Goal: Information Seeking & Learning: Learn about a topic

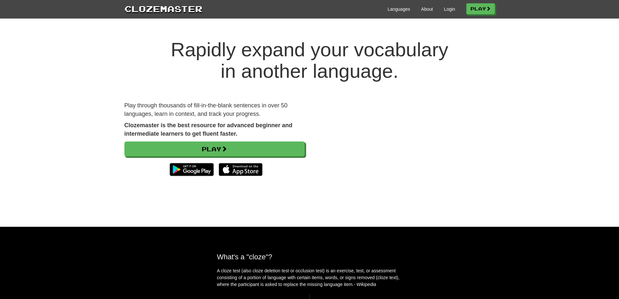
click at [453, 4] on div "Languages About Login Play" at bounding box center [348, 9] width 292 height 12
click at [449, 9] on link "Login" at bounding box center [449, 9] width 11 height 6
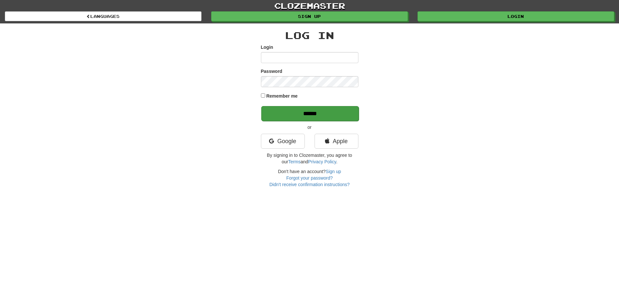
type input "**********"
click at [333, 114] on input "******" at bounding box center [309, 113] width 97 height 15
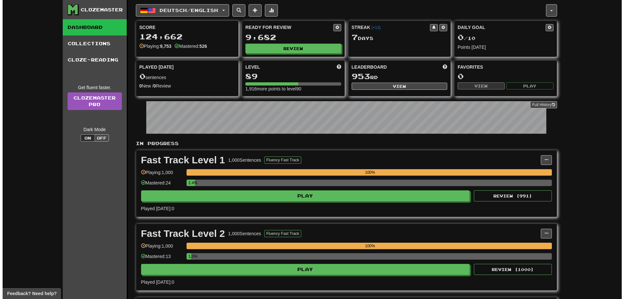
scroll to position [195, 0]
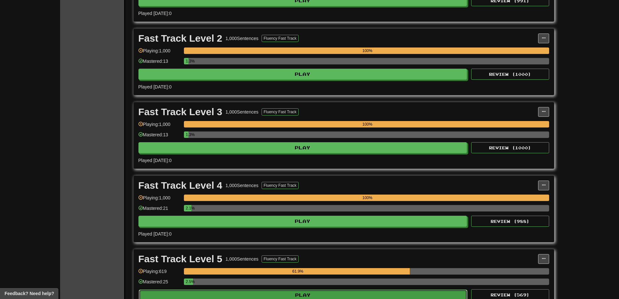
click at [393, 295] on button "Play" at bounding box center [303, 294] width 329 height 11
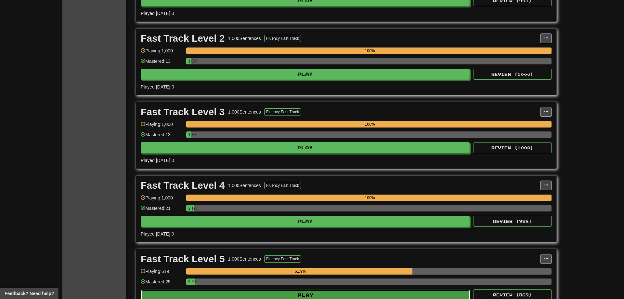
select select "**"
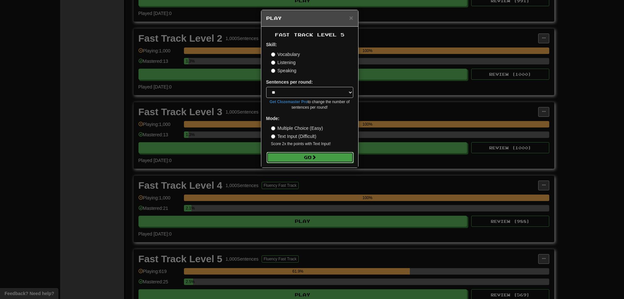
click at [318, 160] on button "Go" at bounding box center [309, 157] width 87 height 11
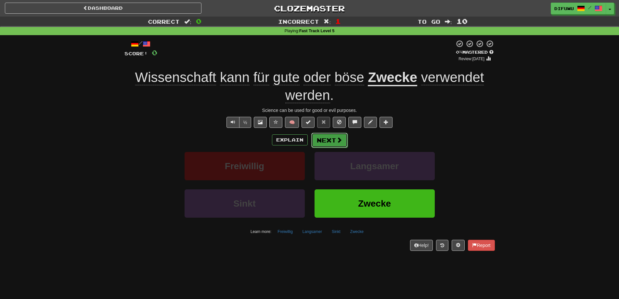
click at [339, 142] on span at bounding box center [339, 140] width 6 height 6
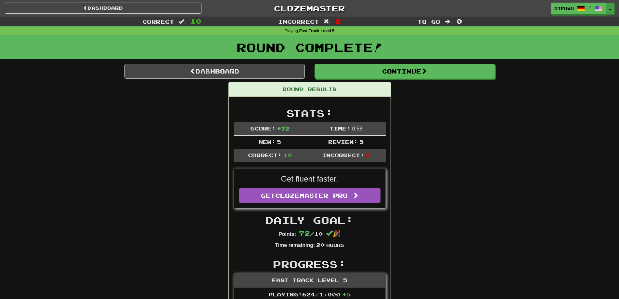
click at [607, 6] on button "Toggle Dropdown" at bounding box center [610, 9] width 8 height 12
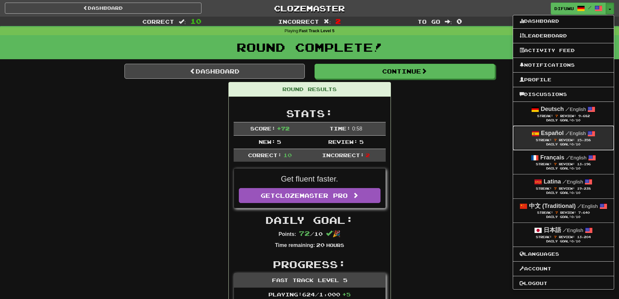
click at [578, 137] on div "Streak: 7 Review: 15,358" at bounding box center [563, 139] width 88 height 5
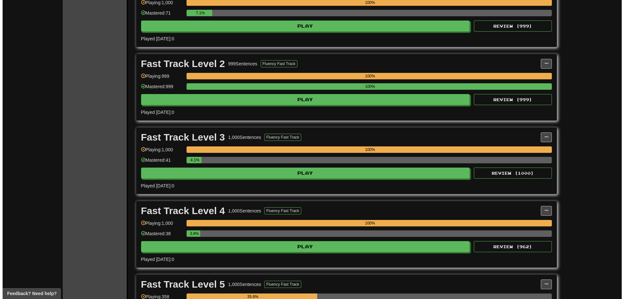
scroll to position [227, 0]
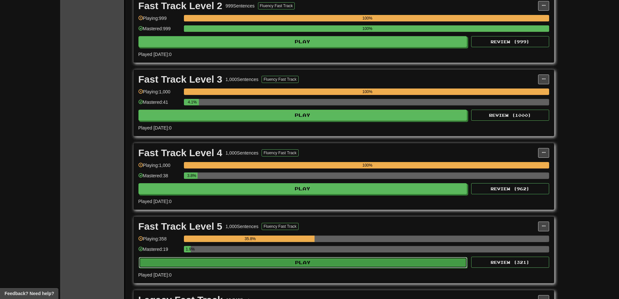
click at [389, 259] on button "Play" at bounding box center [303, 262] width 329 height 11
select select "**"
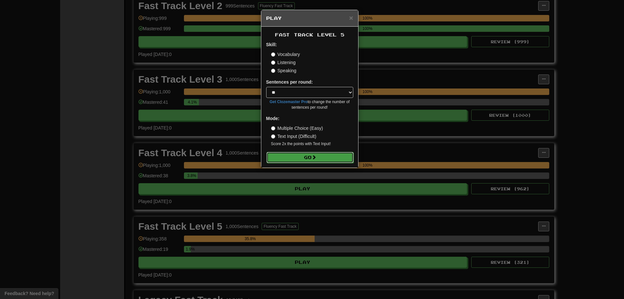
click at [314, 158] on span at bounding box center [314, 157] width 5 height 5
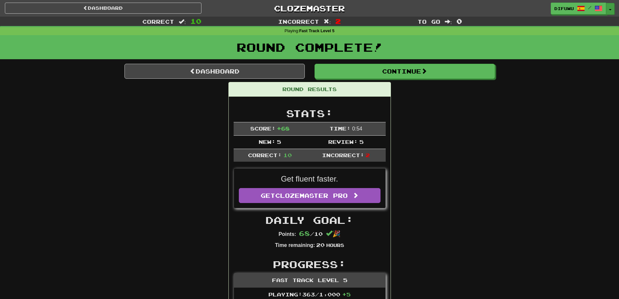
click at [610, 7] on button "Toggle Dropdown" at bounding box center [610, 9] width 8 height 12
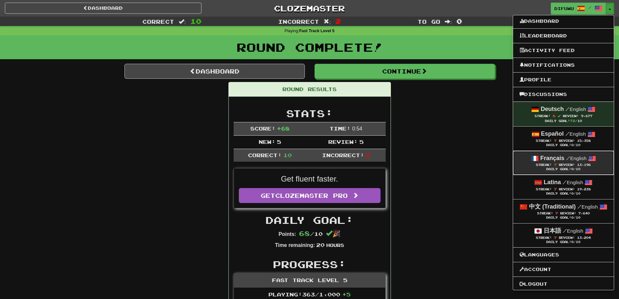
click at [531, 174] on link "Français / English Streak: 7 Review: 13,196 Daily Goal: 0 /10" at bounding box center [563, 163] width 101 height 24
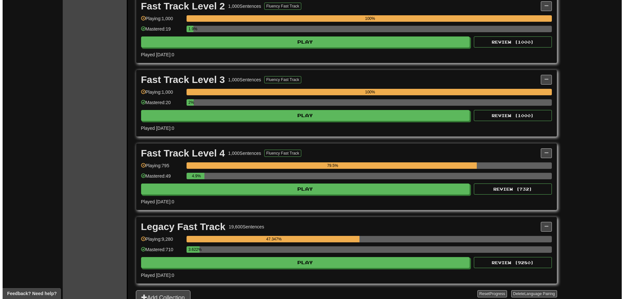
scroll to position [227, 0]
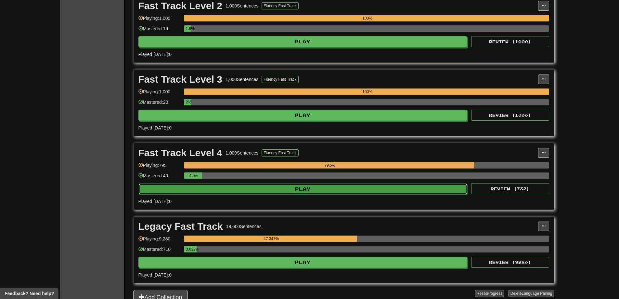
click at [447, 189] on button "Play" at bounding box center [303, 188] width 329 height 11
select select "**"
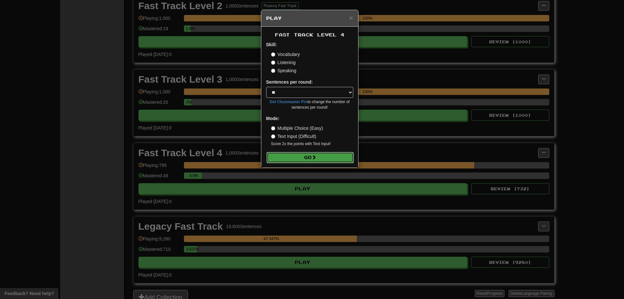
click at [332, 160] on button "Go" at bounding box center [309, 157] width 87 height 11
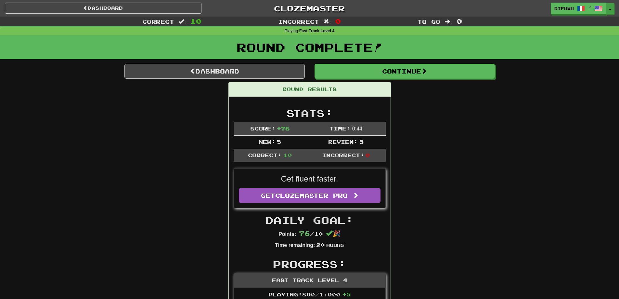
click at [609, 7] on button "Toggle Dropdown" at bounding box center [610, 9] width 8 height 12
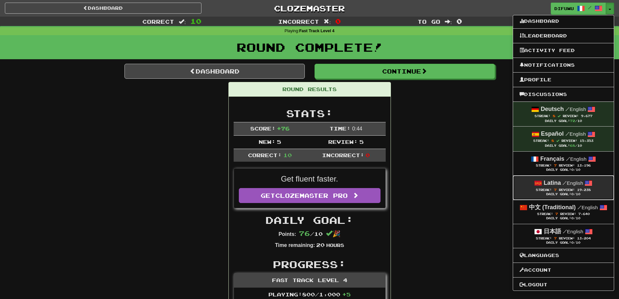
click at [582, 187] on div "Streak: 7 Review: 19,238" at bounding box center [563, 189] width 88 height 5
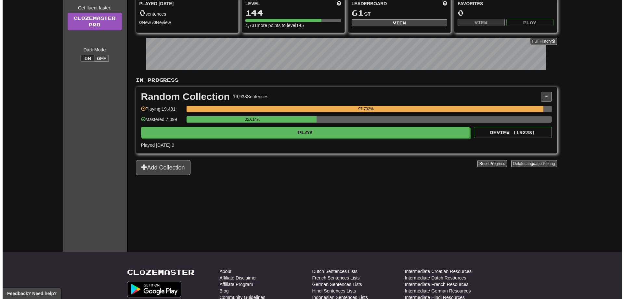
scroll to position [65, 0]
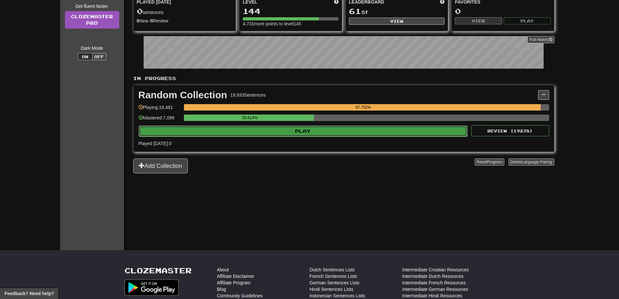
click at [340, 128] on button "Play" at bounding box center [303, 130] width 329 height 11
select select "**"
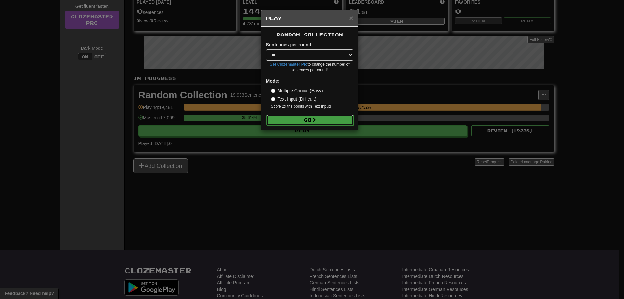
click at [320, 119] on button "Go" at bounding box center [309, 119] width 87 height 11
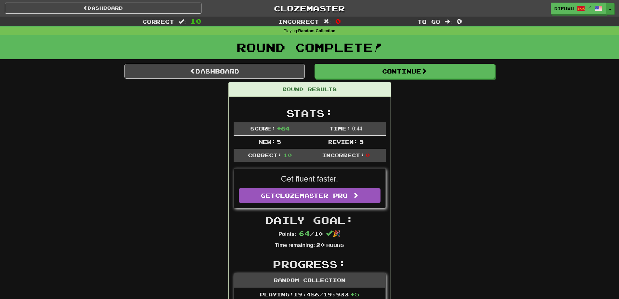
click at [609, 4] on button "Toggle Dropdown" at bounding box center [610, 9] width 8 height 12
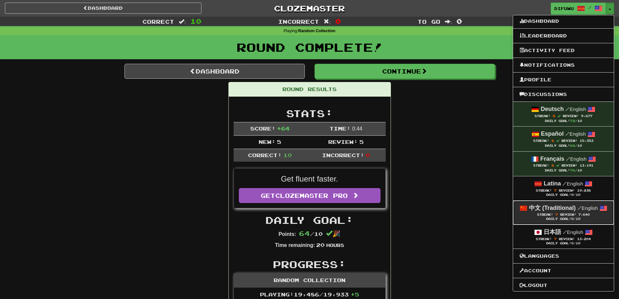
click at [562, 213] on span "Review:" at bounding box center [568, 214] width 16 height 4
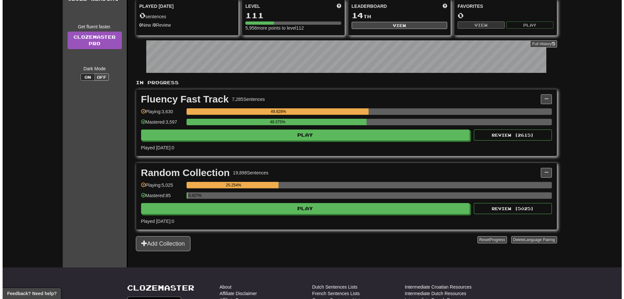
scroll to position [97, 0]
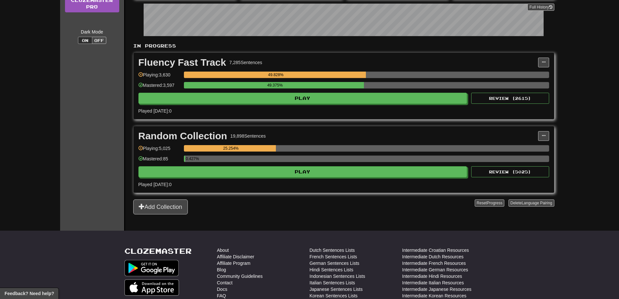
click at [360, 90] on div "49.375%" at bounding box center [366, 87] width 365 height 11
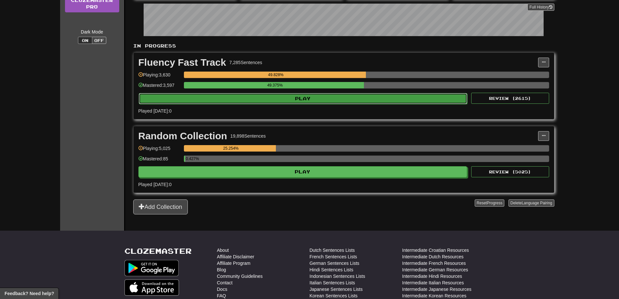
click at [355, 96] on button "Play" at bounding box center [303, 98] width 329 height 11
select select "**"
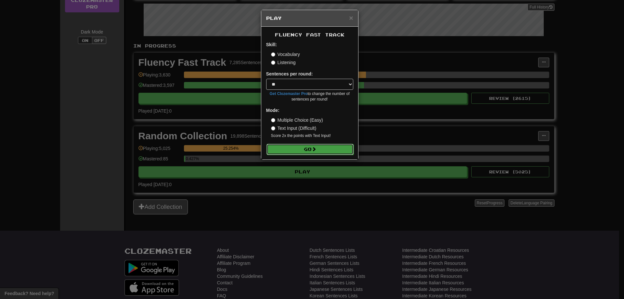
click at [290, 148] on button "Go" at bounding box center [309, 149] width 87 height 11
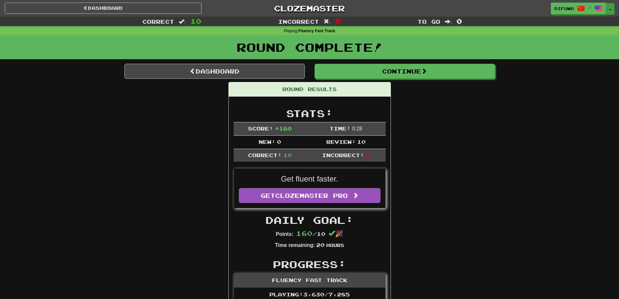
click at [612, 5] on button "Toggle Dropdown" at bounding box center [610, 9] width 8 height 12
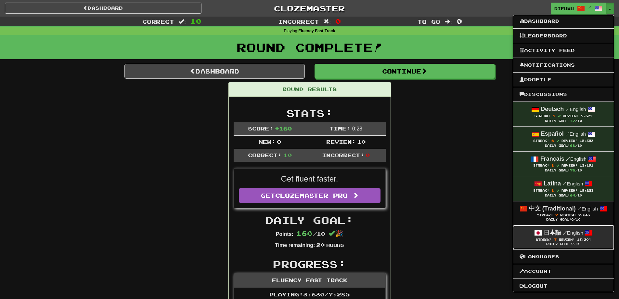
click at [569, 231] on small "/ English" at bounding box center [573, 233] width 20 height 6
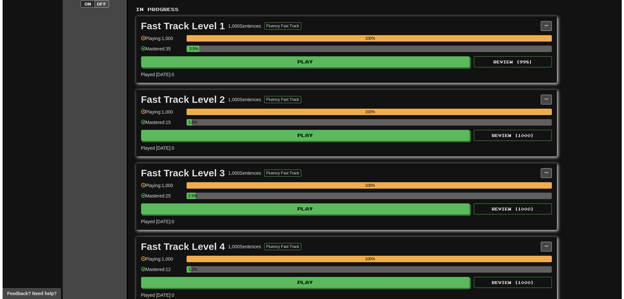
scroll to position [227, 0]
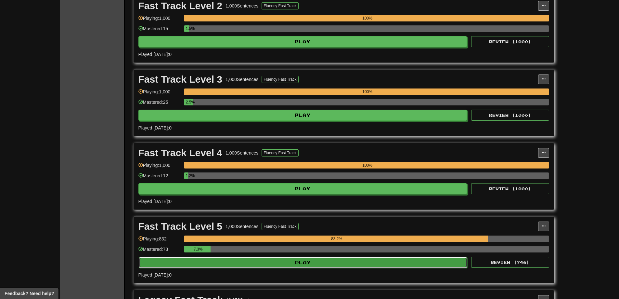
click at [350, 260] on button "Play" at bounding box center [303, 262] width 329 height 11
select select "**"
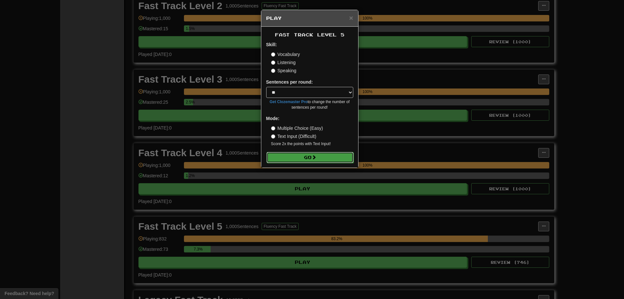
click at [314, 156] on span at bounding box center [314, 157] width 5 height 5
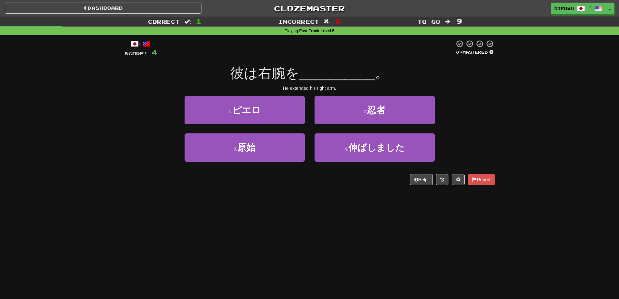
click at [147, 117] on div "1 . ピエロ 2 . 忍者" at bounding box center [310, 114] width 390 height 37
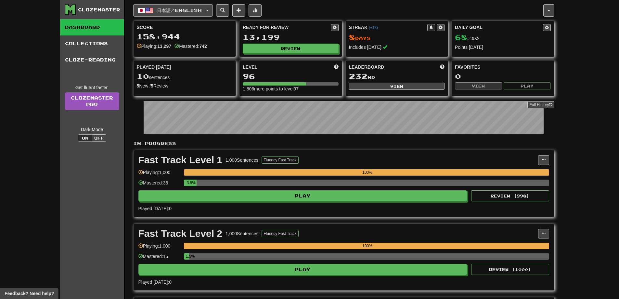
click at [213, 11] on button "日本語 / English" at bounding box center [173, 10] width 80 height 12
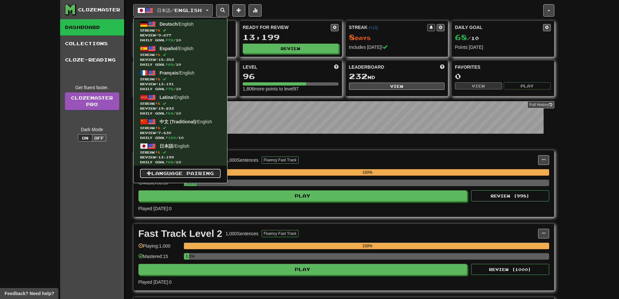
click at [183, 172] on link "Language Pairing" at bounding box center [180, 173] width 81 height 9
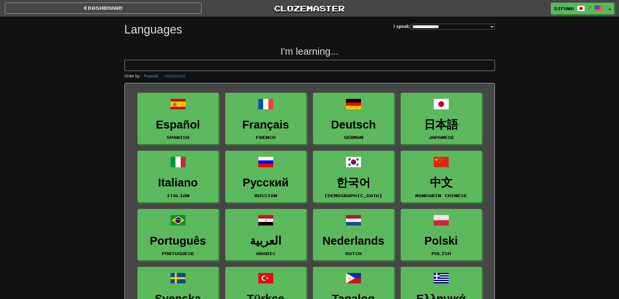
select select "*******"
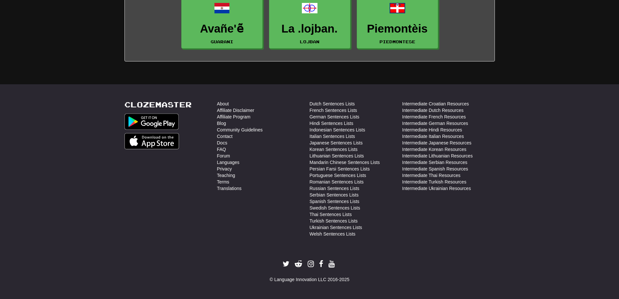
scroll to position [278, 0]
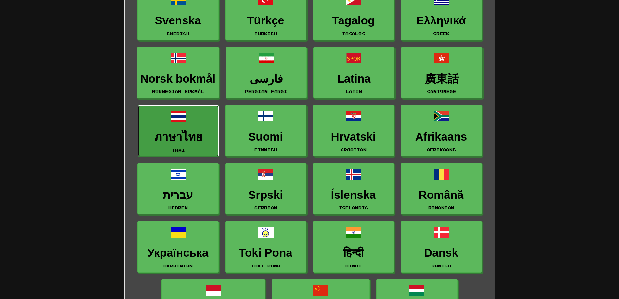
click at [189, 136] on h3 "ภาษาไทย" at bounding box center [178, 137] width 74 height 13
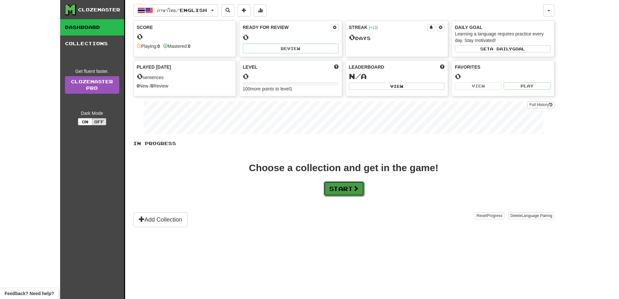
click at [337, 192] on button "Start" at bounding box center [344, 188] width 41 height 15
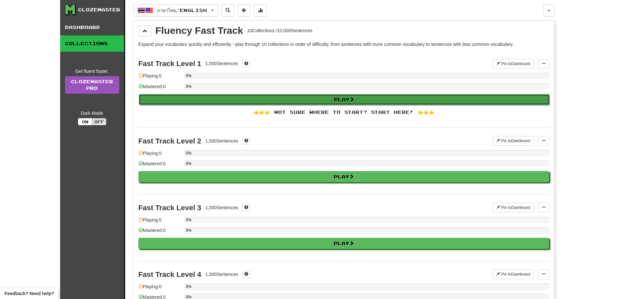
click at [331, 102] on button "Play" at bounding box center [344, 99] width 411 height 11
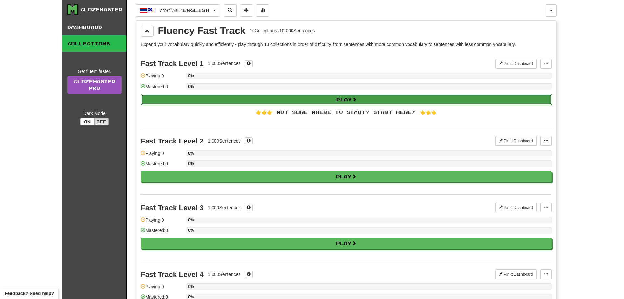
select select "**"
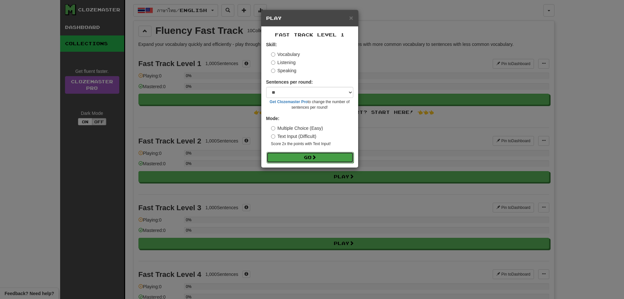
click at [310, 158] on button "Go" at bounding box center [309, 157] width 87 height 11
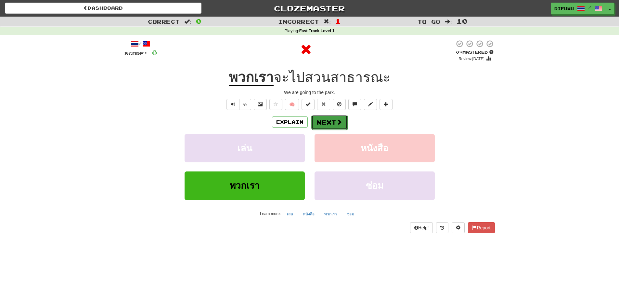
click at [335, 126] on button "Next" at bounding box center [329, 122] width 36 height 15
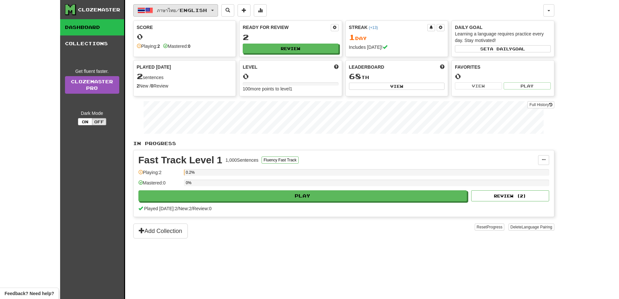
click at [214, 10] on span "button" at bounding box center [212, 10] width 3 height 1
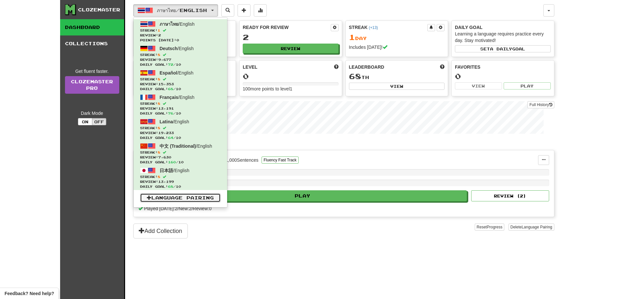
click at [176, 199] on link "Language Pairing" at bounding box center [180, 197] width 81 height 9
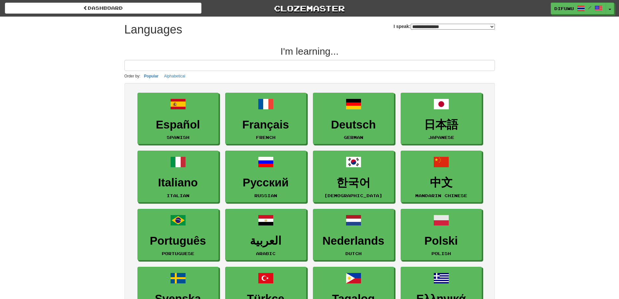
select select "*******"
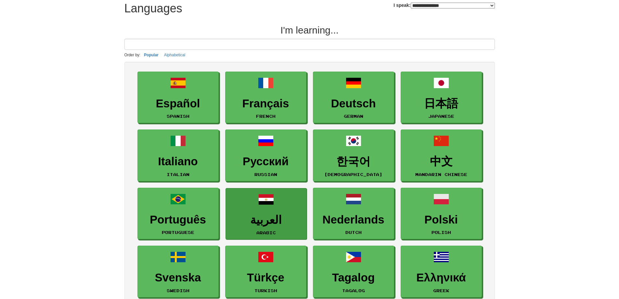
scroll to position [32, 0]
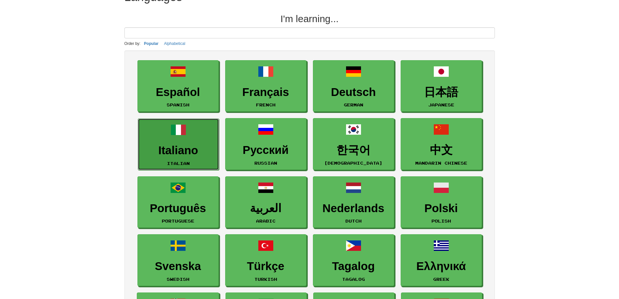
click at [177, 150] on h3 "Italiano" at bounding box center [178, 150] width 74 height 13
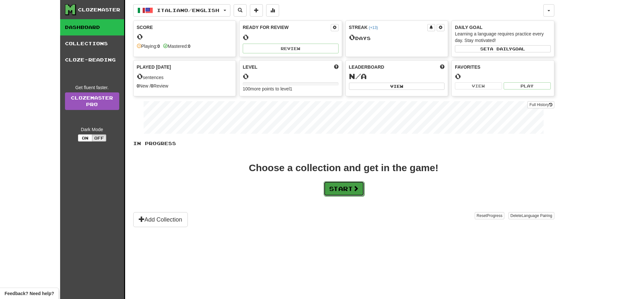
click at [344, 192] on button "Start" at bounding box center [344, 188] width 41 height 15
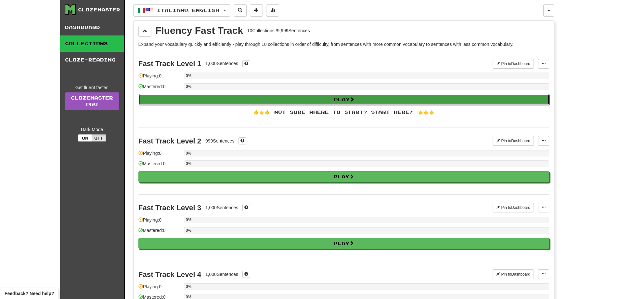
click at [315, 102] on button "Play" at bounding box center [344, 99] width 411 height 11
select select "**"
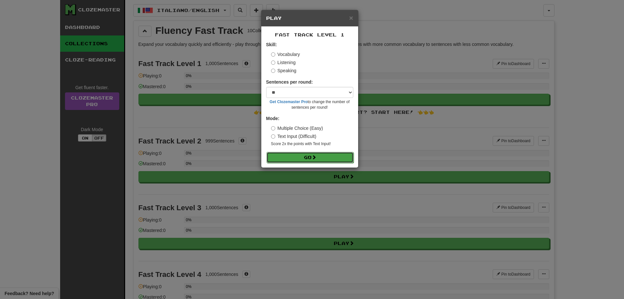
click at [309, 153] on button "Go" at bounding box center [309, 157] width 87 height 11
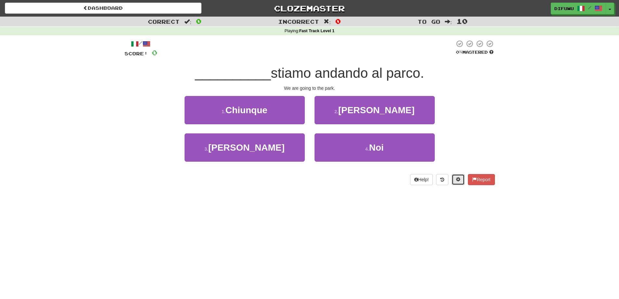
click at [456, 175] on button at bounding box center [458, 179] width 13 height 11
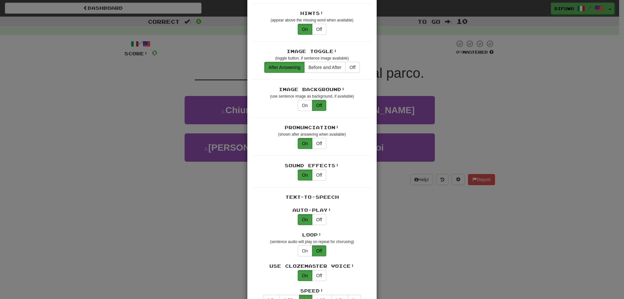
scroll to position [130, 0]
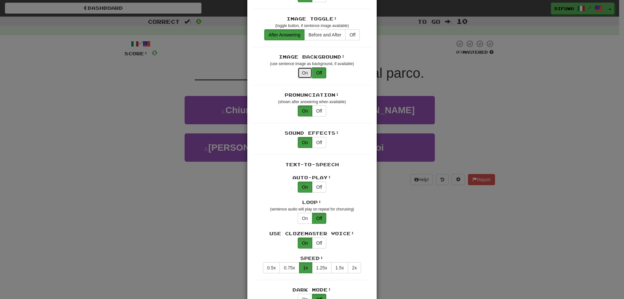
click at [299, 68] on button "On" at bounding box center [305, 72] width 15 height 11
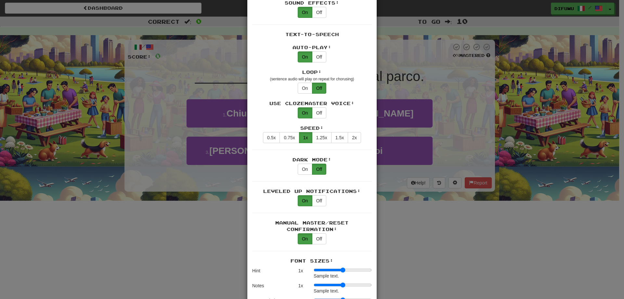
scroll to position [292, 0]
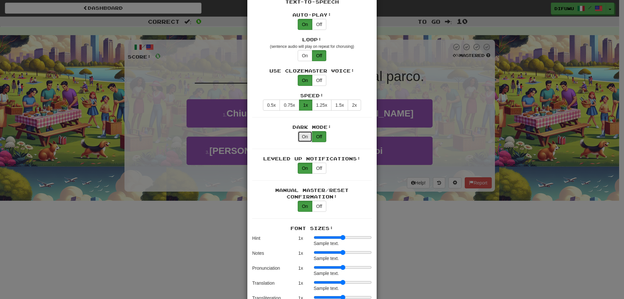
click at [305, 131] on button "On" at bounding box center [305, 136] width 15 height 11
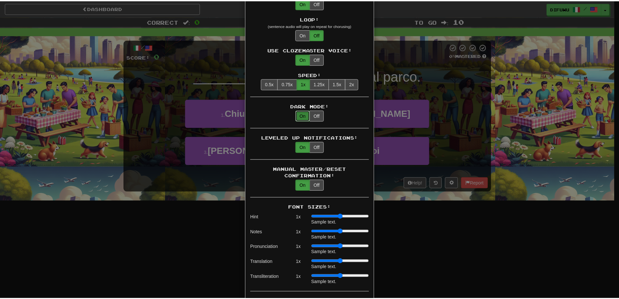
scroll to position [325, 0]
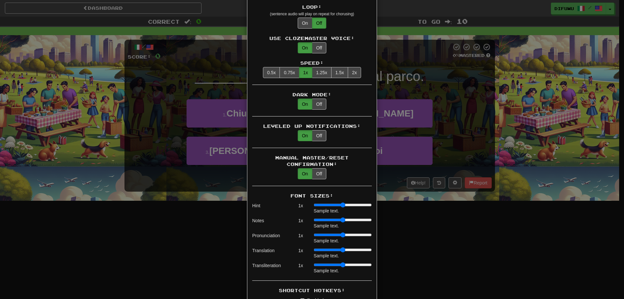
click at [432, 258] on div "× Game Settings Translations: Visible Show After Answering Hidden Sentence Text…" at bounding box center [312, 149] width 624 height 299
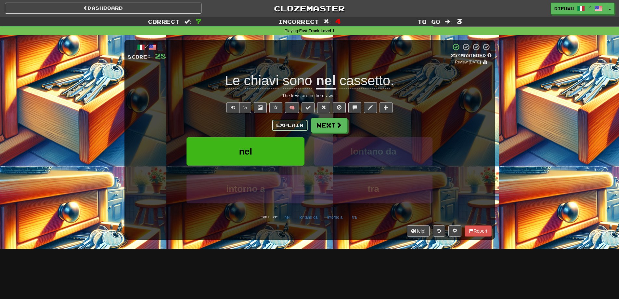
click at [295, 121] on button "Explain" at bounding box center [290, 125] width 36 height 11
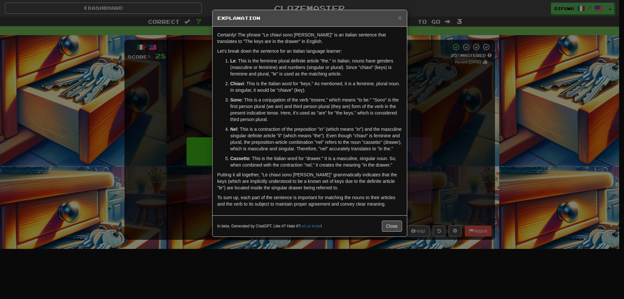
click at [459, 138] on div "× Explanation Certainly! The phrase "Le chiavi sono nel cassetto" is an Italian…" at bounding box center [312, 149] width 624 height 299
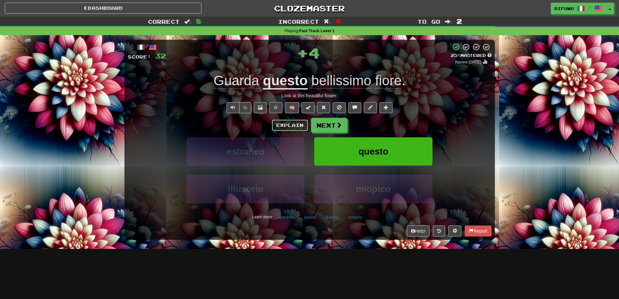
click at [294, 127] on button "Explain" at bounding box center [290, 125] width 36 height 11
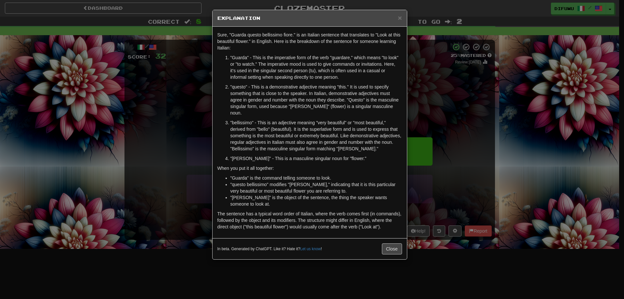
click at [478, 130] on div "× Explanation Sure, "Guarda questo bellissimo fiore." is an Italian sentence th…" at bounding box center [312, 149] width 624 height 299
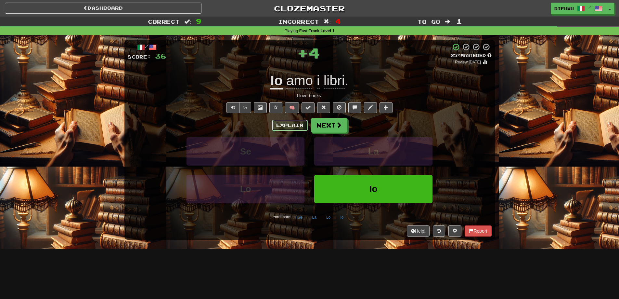
click at [301, 126] on button "Explain" at bounding box center [290, 125] width 36 height 11
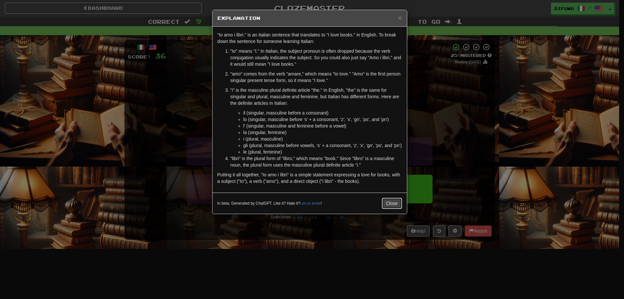
click at [386, 204] on button "Close" at bounding box center [392, 202] width 20 height 11
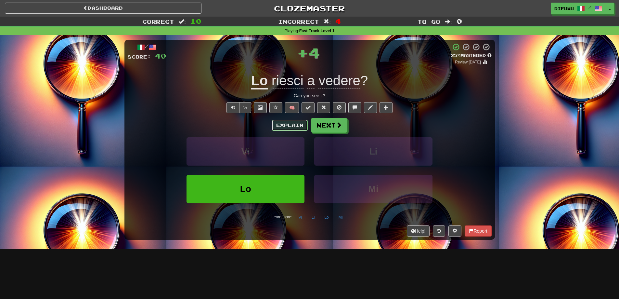
click at [296, 130] on button "Explain" at bounding box center [290, 125] width 36 height 11
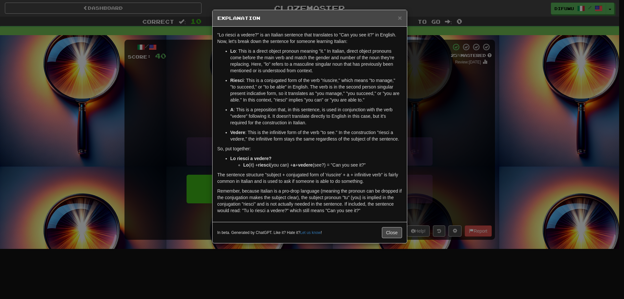
click at [442, 134] on div "× Explanation "Lo riesci a vedere?" is an Italian sentence that translates to "…" at bounding box center [312, 149] width 624 height 299
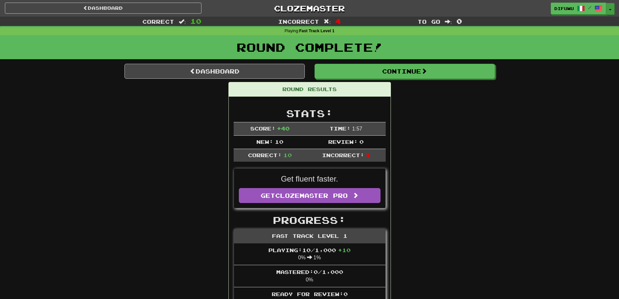
click at [610, 10] on span "button" at bounding box center [610, 9] width 3 height 1
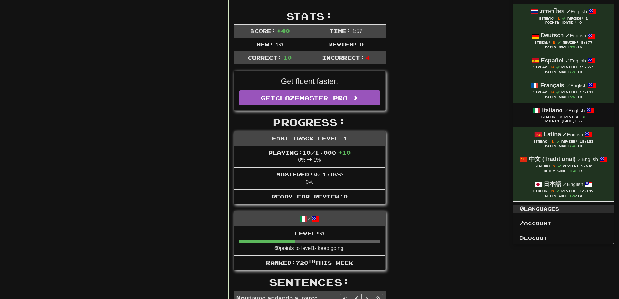
scroll to position [0, 0]
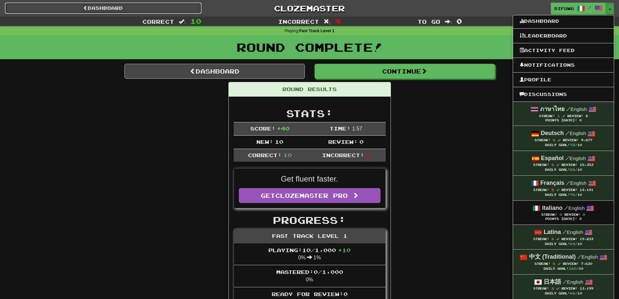
click at [173, 10] on link "Dashboard" at bounding box center [103, 8] width 197 height 11
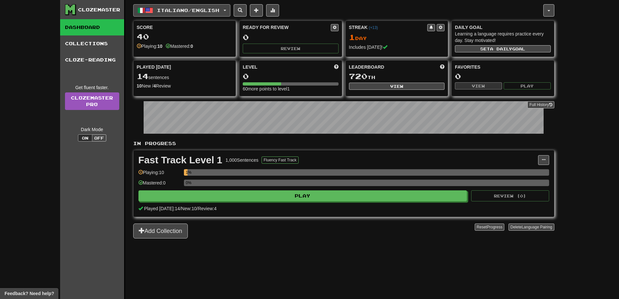
click at [228, 12] on button "Italiano / English" at bounding box center [181, 10] width 97 height 12
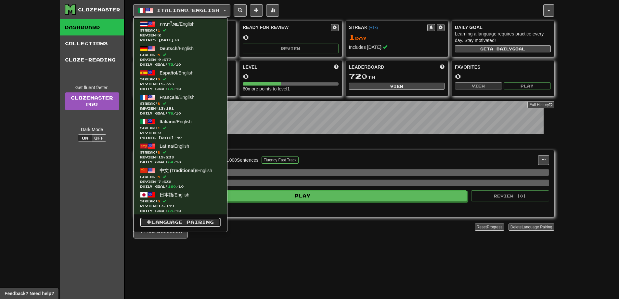
click at [177, 224] on link "Language Pairing" at bounding box center [180, 221] width 81 height 9
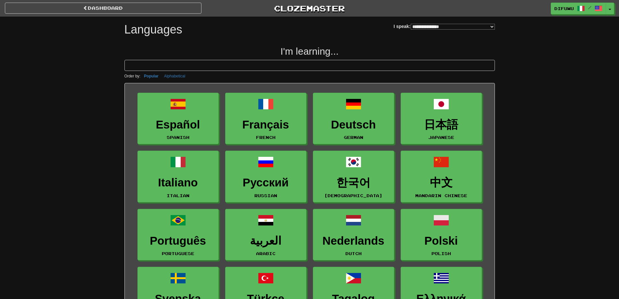
select select "*******"
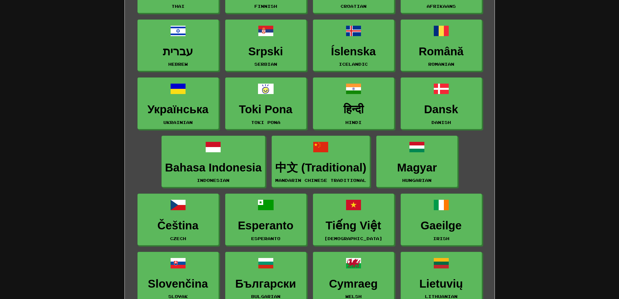
scroll to position [422, 0]
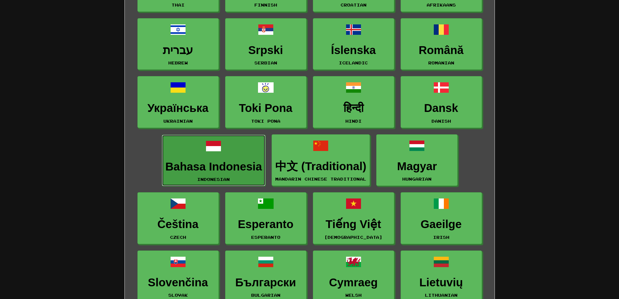
click at [236, 163] on h3 "Bahasa Indonesia" at bounding box center [213, 166] width 97 height 13
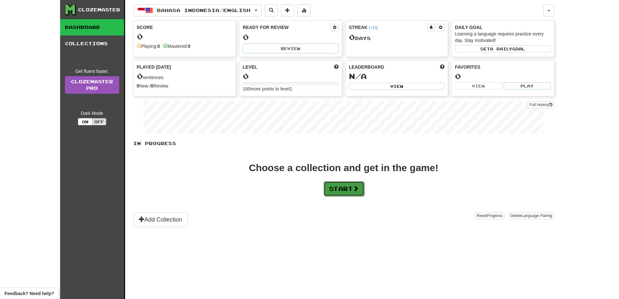
click at [360, 192] on button "Start" at bounding box center [344, 188] width 41 height 15
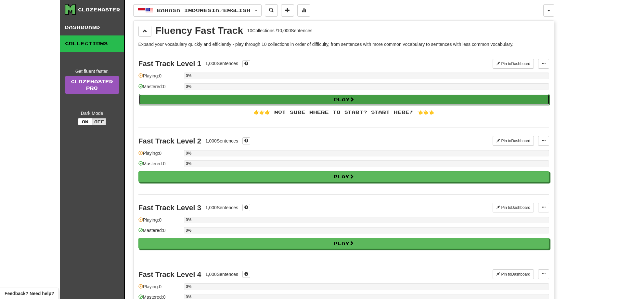
click at [351, 101] on span at bounding box center [352, 99] width 5 height 5
select select "**"
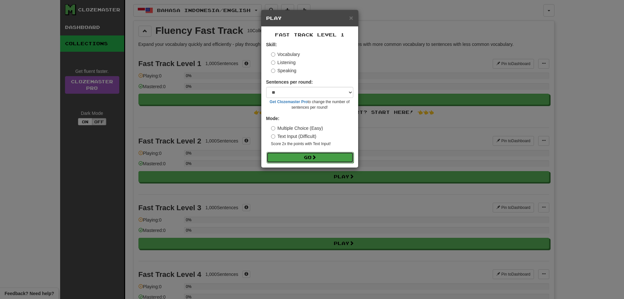
click at [338, 160] on button "Go" at bounding box center [309, 157] width 87 height 11
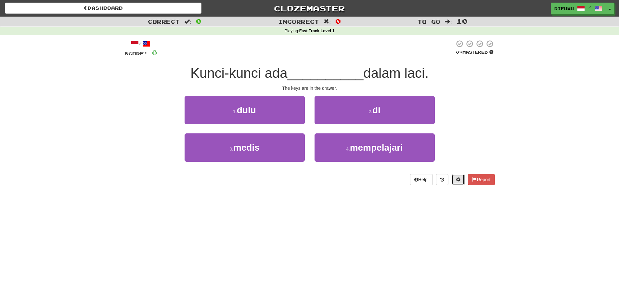
click at [458, 184] on button at bounding box center [458, 179] width 13 height 11
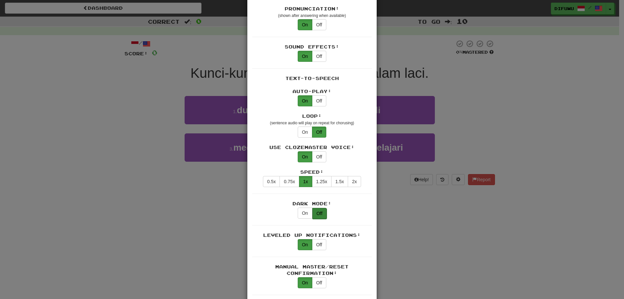
scroll to position [227, 0]
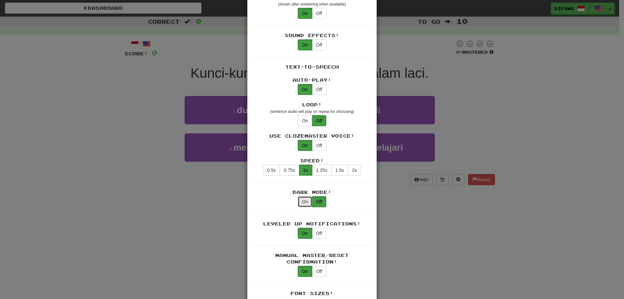
click at [304, 198] on button "On" at bounding box center [305, 201] width 15 height 11
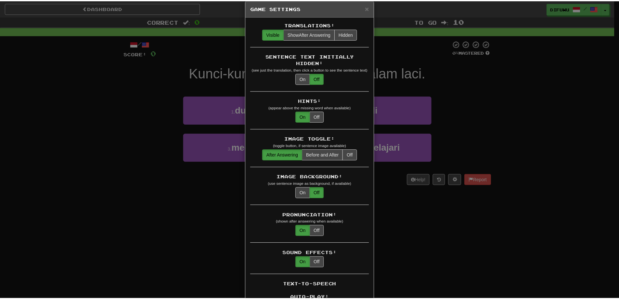
scroll to position [0, 0]
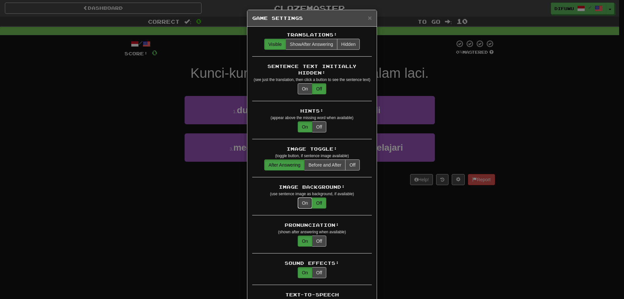
click at [304, 197] on button "On" at bounding box center [305, 202] width 15 height 11
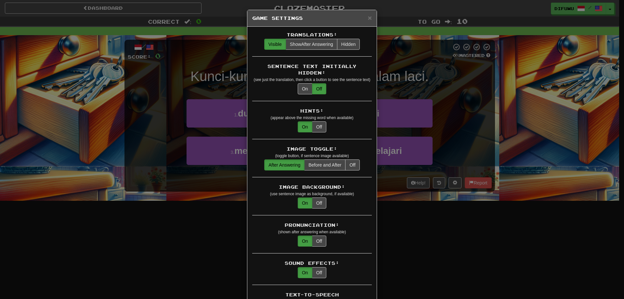
click at [576, 247] on div "× Game Settings Translations: Visible Show After Answering Hidden Sentence Text…" at bounding box center [312, 149] width 624 height 299
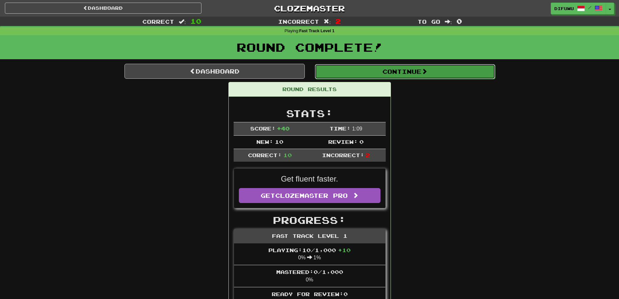
click at [333, 75] on button "Continue" at bounding box center [405, 71] width 180 height 15
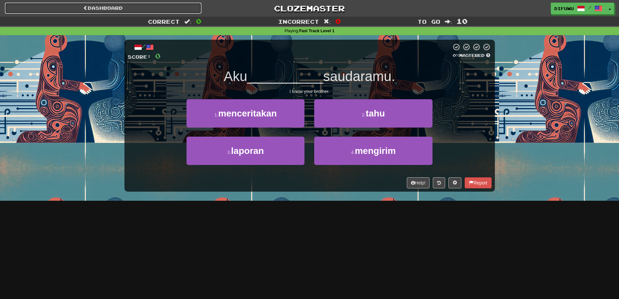
click at [121, 11] on link "Dashboard" at bounding box center [103, 8] width 197 height 11
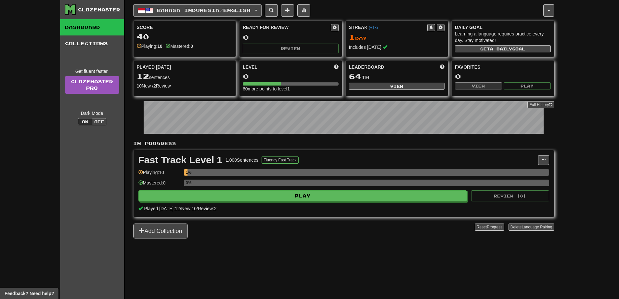
click at [261, 12] on button "Bahasa Indonesia / English" at bounding box center [197, 10] width 128 height 12
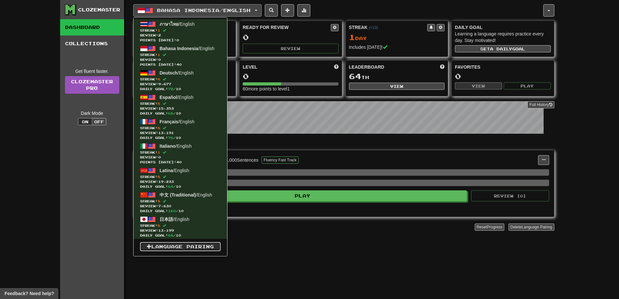
click at [201, 248] on link "Language Pairing" at bounding box center [180, 246] width 81 height 9
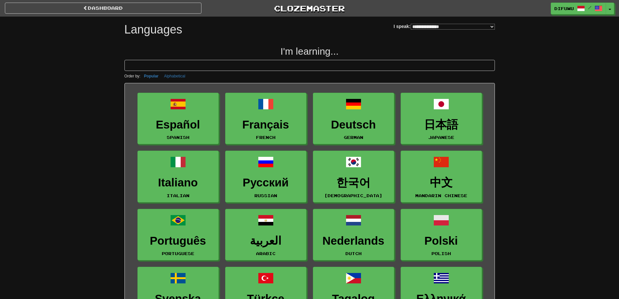
select select "*******"
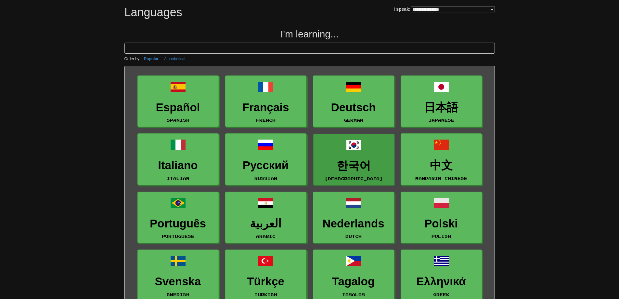
scroll to position [65, 0]
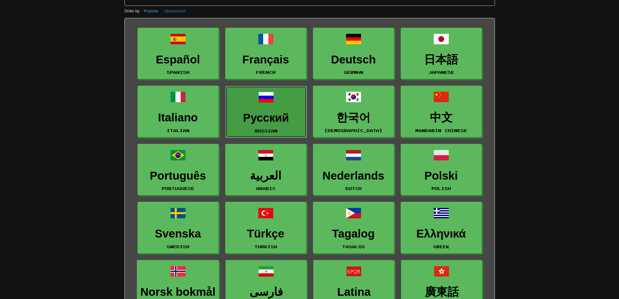
click at [264, 118] on h3 "Русский" at bounding box center [266, 117] width 74 height 13
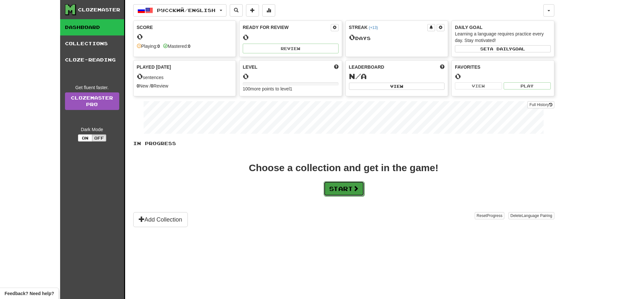
click at [338, 191] on button "Start" at bounding box center [344, 188] width 41 height 15
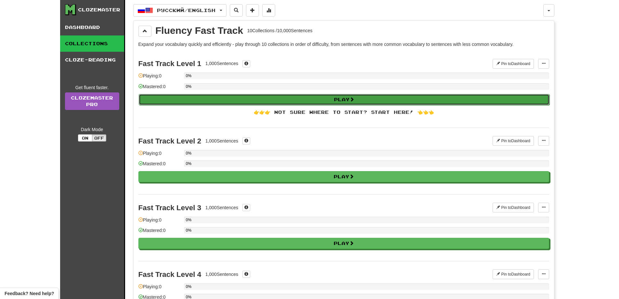
click at [330, 99] on button "Play" at bounding box center [344, 99] width 411 height 11
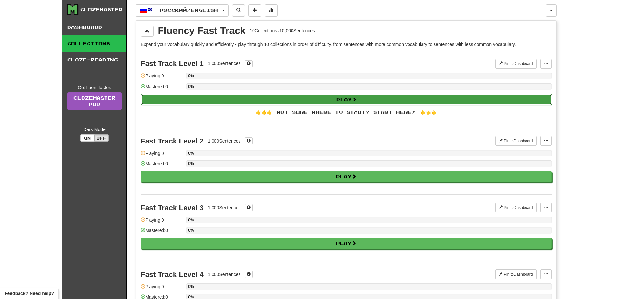
select select "**"
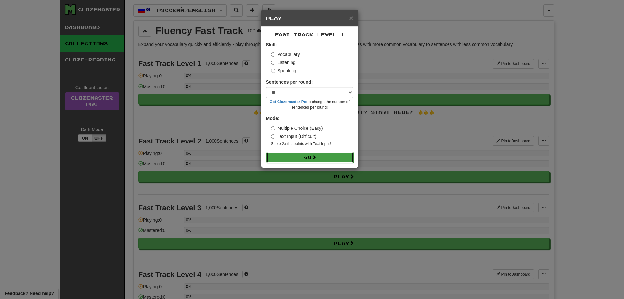
click at [312, 155] on button "Go" at bounding box center [309, 157] width 87 height 11
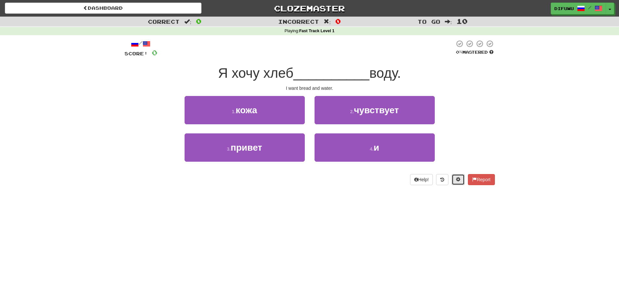
click at [454, 182] on button at bounding box center [458, 179] width 13 height 11
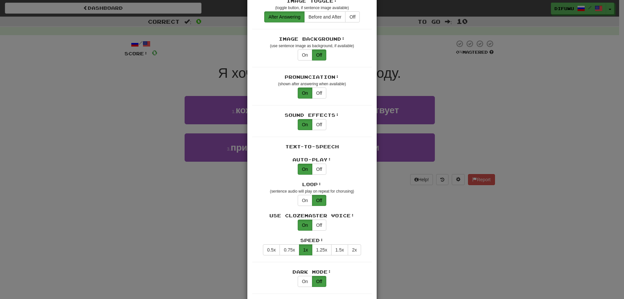
scroll to position [162, 0]
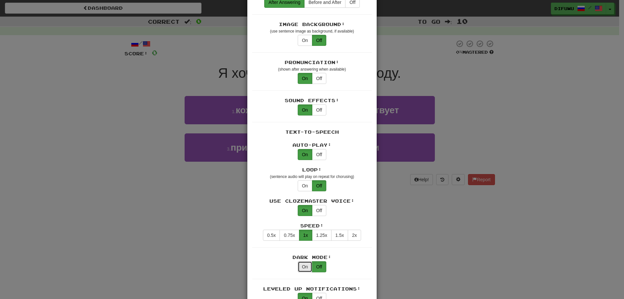
click at [303, 261] on button "On" at bounding box center [305, 266] width 15 height 11
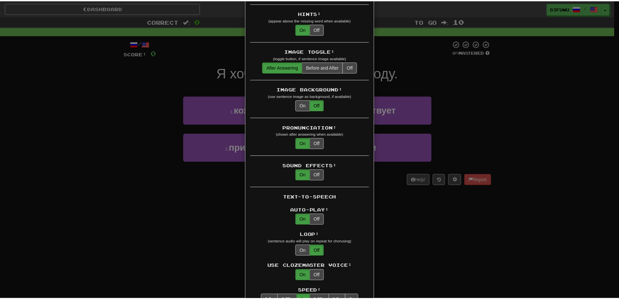
scroll to position [65, 0]
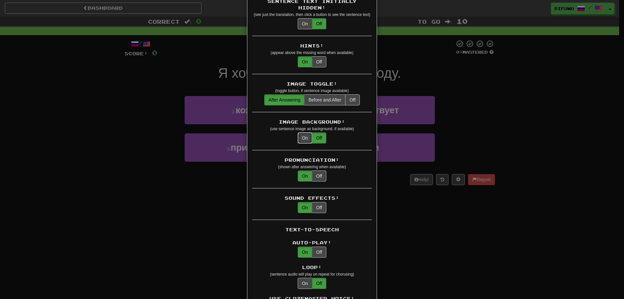
click at [301, 132] on button "On" at bounding box center [305, 137] width 15 height 11
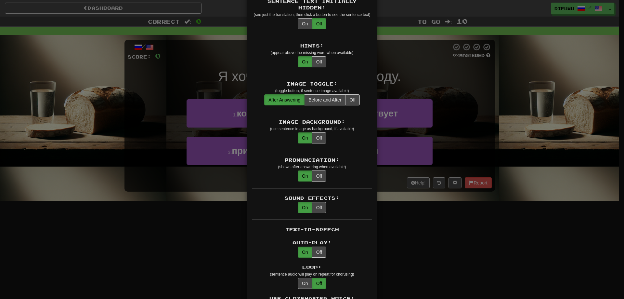
click at [431, 232] on div "× Game Settings Translations: Visible Show After Answering Hidden Sentence Text…" at bounding box center [312, 149] width 624 height 299
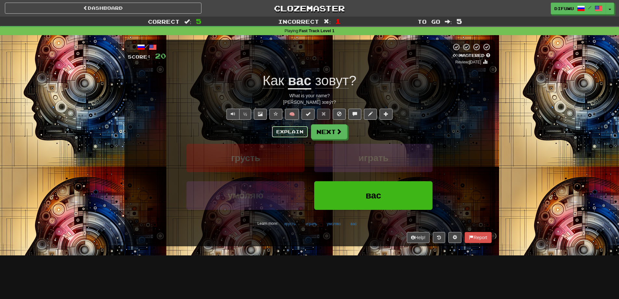
click at [290, 129] on button "Explain" at bounding box center [290, 131] width 36 height 11
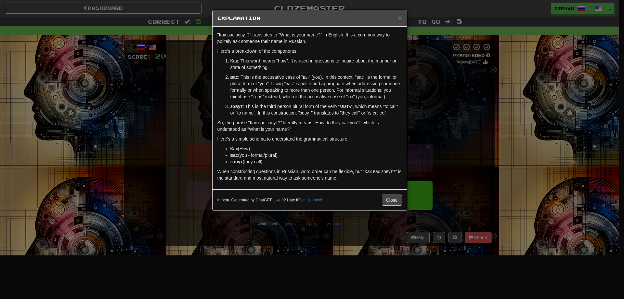
click at [450, 134] on div "× Explanation "Как вас зовут?" translates to "What is your name?" in English. I…" at bounding box center [312, 149] width 624 height 299
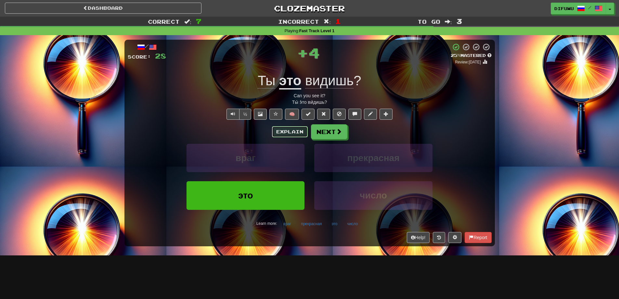
click at [297, 129] on button "Explain" at bounding box center [290, 131] width 36 height 11
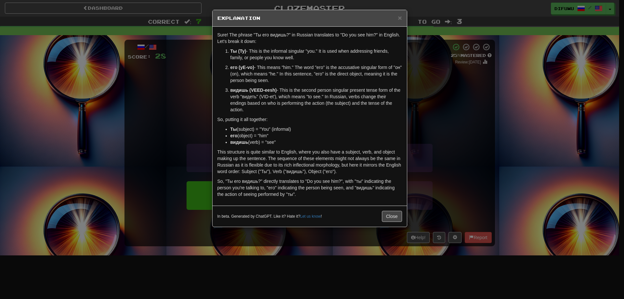
click at [454, 135] on div "× Explanation Sure! The phrase "Ты его видишь?" in Russian translates to "Do yo…" at bounding box center [312, 149] width 624 height 299
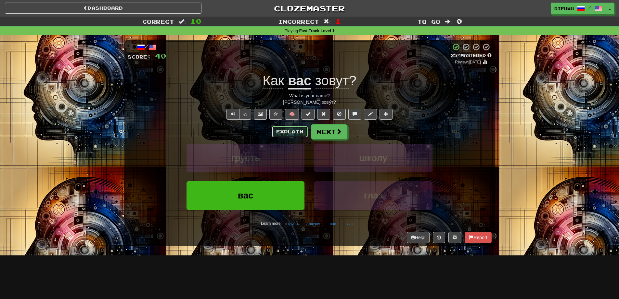
click at [276, 132] on button "Explain" at bounding box center [290, 131] width 36 height 11
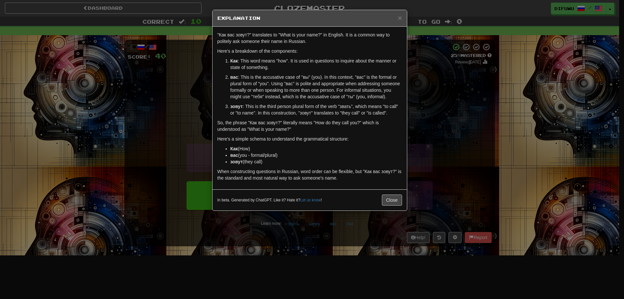
click at [453, 139] on div "× Explanation "Как вас зовут?" translates to "What is your name?" in English. I…" at bounding box center [312, 149] width 624 height 299
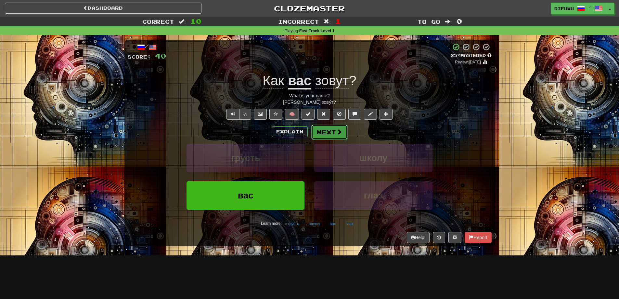
click at [336, 130] on span at bounding box center [339, 132] width 6 height 6
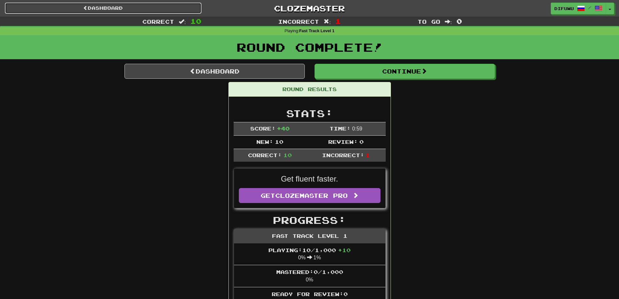
click at [152, 12] on link "Dashboard" at bounding box center [103, 8] width 197 height 11
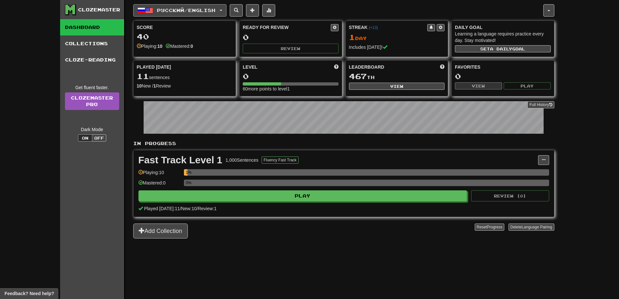
click at [226, 13] on button "Русский / English" at bounding box center [179, 10] width 93 height 12
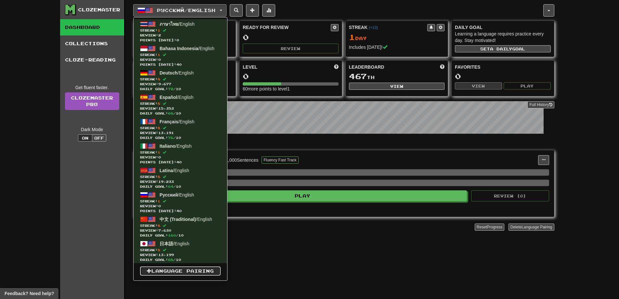
click at [166, 268] on link "Language Pairing" at bounding box center [180, 270] width 81 height 9
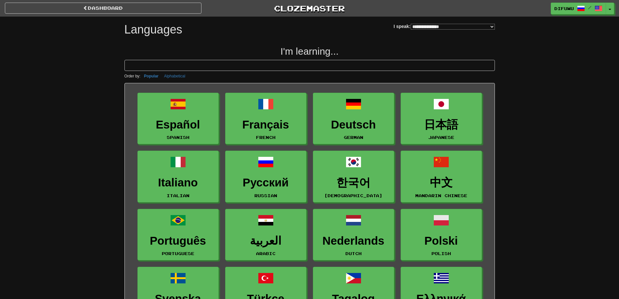
select select "*******"
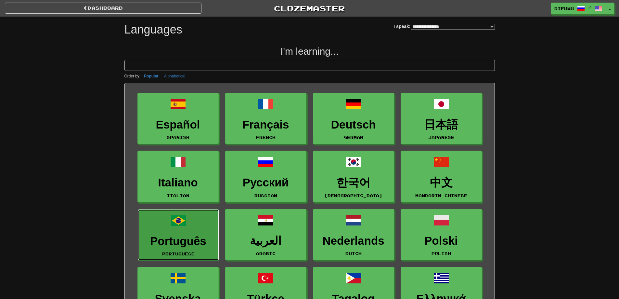
click at [175, 238] on h3 "Português" at bounding box center [178, 241] width 74 height 13
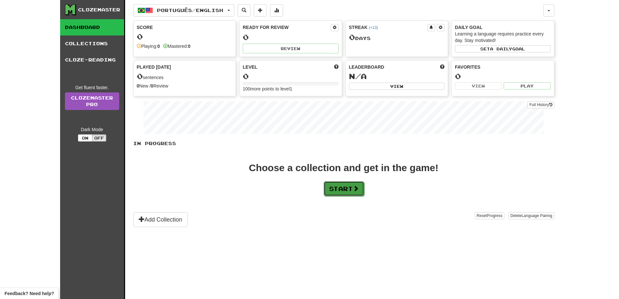
click at [345, 187] on button "Start" at bounding box center [344, 188] width 41 height 15
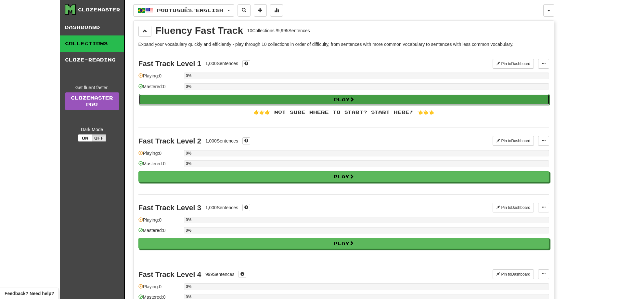
click at [344, 96] on button "Play" at bounding box center [344, 99] width 411 height 11
select select "**"
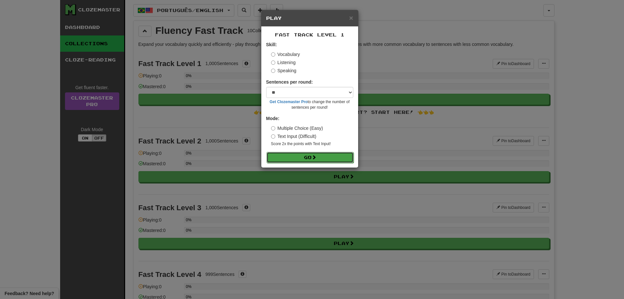
click at [342, 156] on button "Go" at bounding box center [309, 157] width 87 height 11
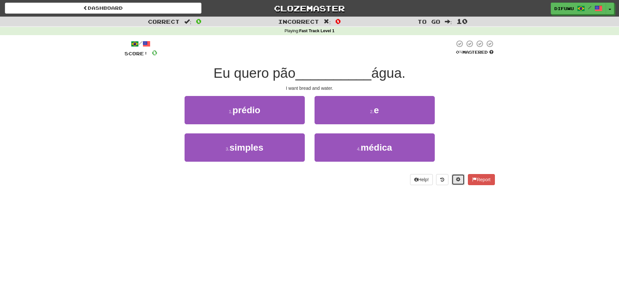
click at [457, 182] on button at bounding box center [458, 179] width 13 height 11
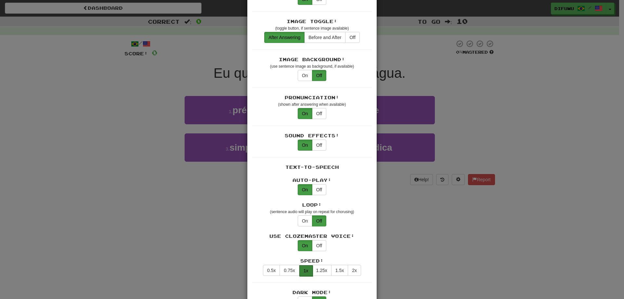
scroll to position [130, 0]
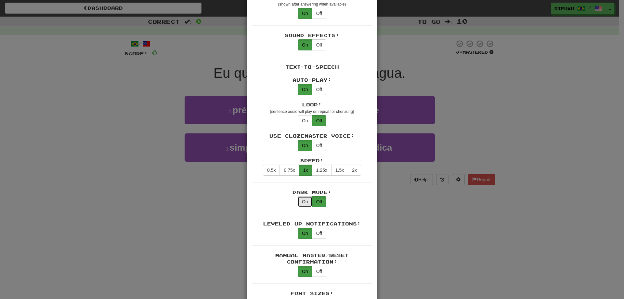
click at [302, 196] on button "On" at bounding box center [305, 201] width 15 height 11
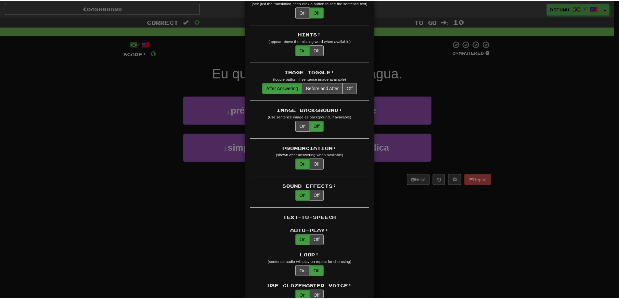
scroll to position [65, 0]
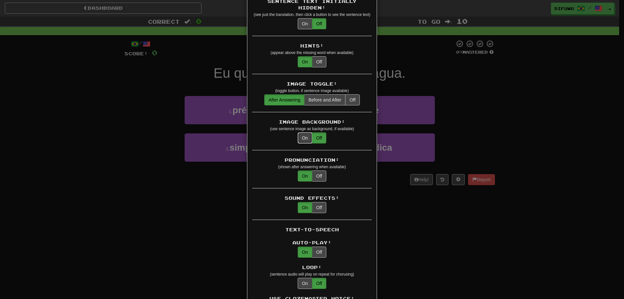
click at [300, 132] on button "On" at bounding box center [305, 137] width 15 height 11
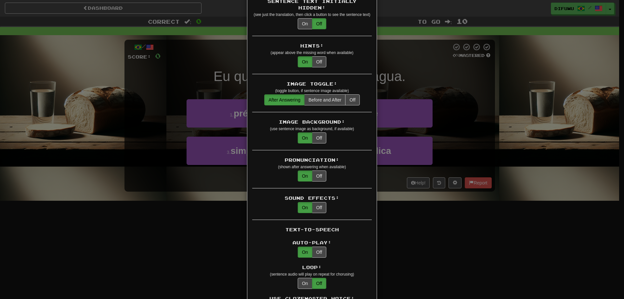
click at [445, 210] on div "× Game Settings Translations: Visible Show After Answering Hidden Sentence Text…" at bounding box center [312, 149] width 624 height 299
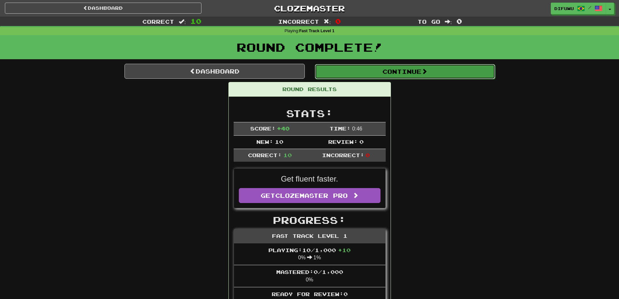
click at [324, 65] on button "Continue" at bounding box center [405, 71] width 180 height 15
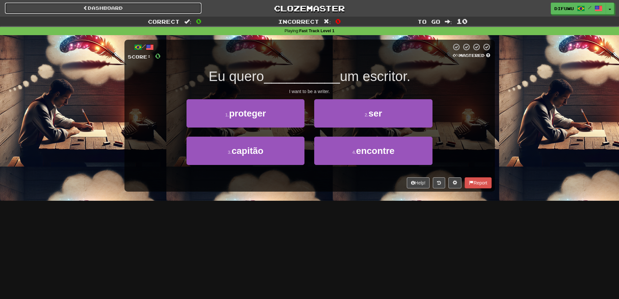
click at [169, 12] on link "Dashboard" at bounding box center [103, 8] width 197 height 11
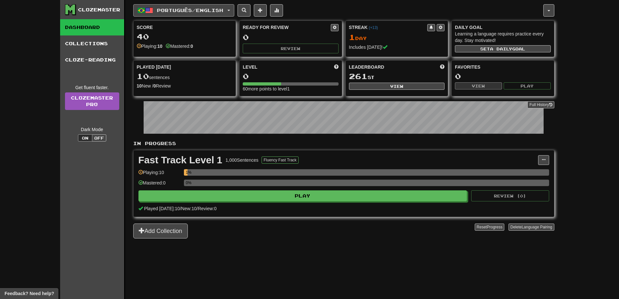
click at [173, 9] on span "Português / English" at bounding box center [190, 10] width 66 height 6
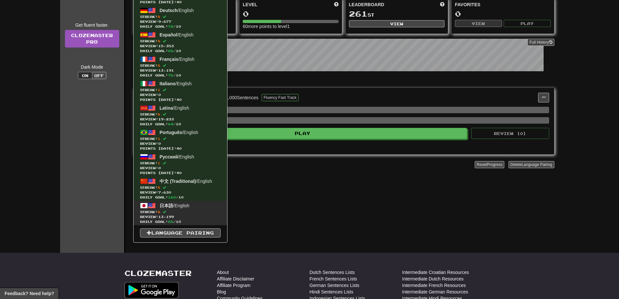
scroll to position [65, 0]
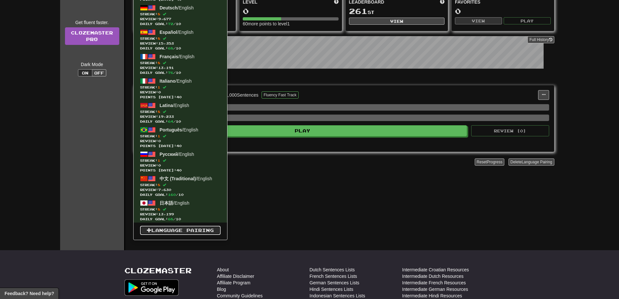
click at [186, 232] on link "Language Pairing" at bounding box center [180, 229] width 81 height 9
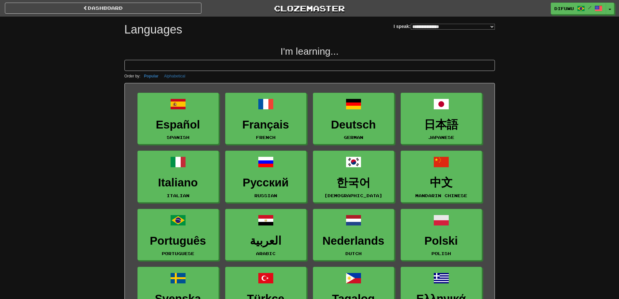
select select "*******"
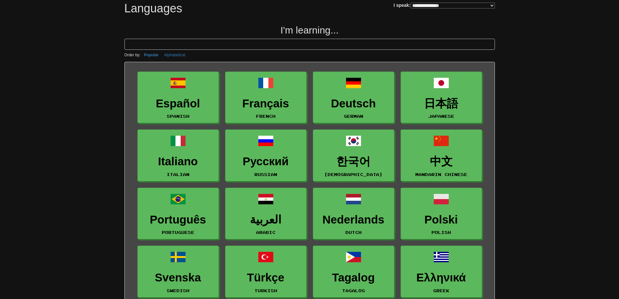
scroll to position [32, 0]
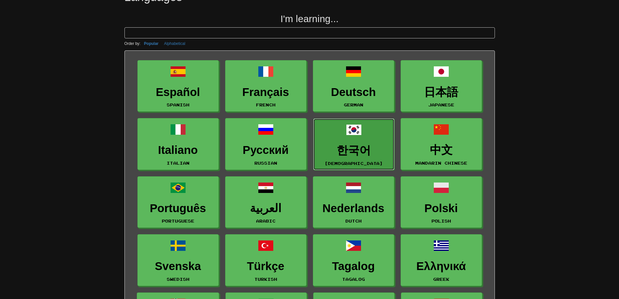
click at [349, 148] on h3 "한국어" at bounding box center [354, 150] width 74 height 13
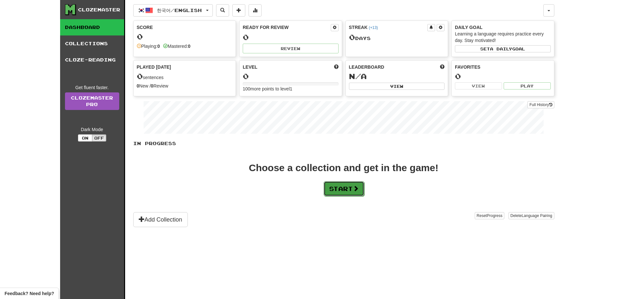
click at [357, 186] on span at bounding box center [356, 188] width 6 height 6
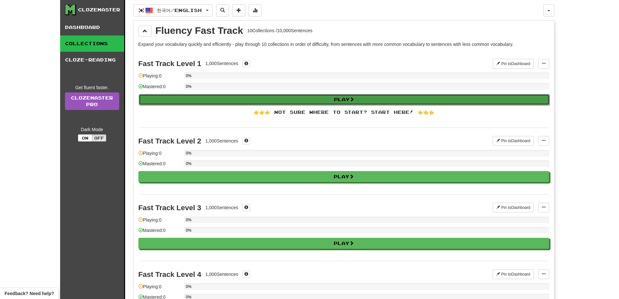
click at [357, 99] on button "Play" at bounding box center [344, 99] width 411 height 11
select select "**"
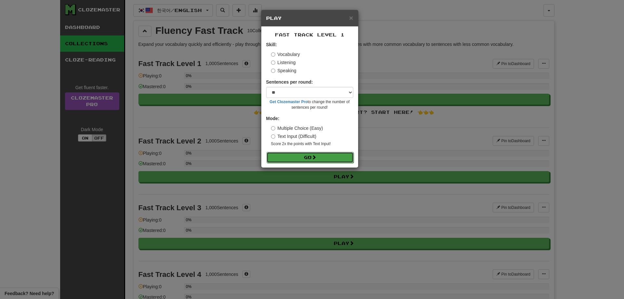
click at [343, 160] on button "Go" at bounding box center [309, 157] width 87 height 11
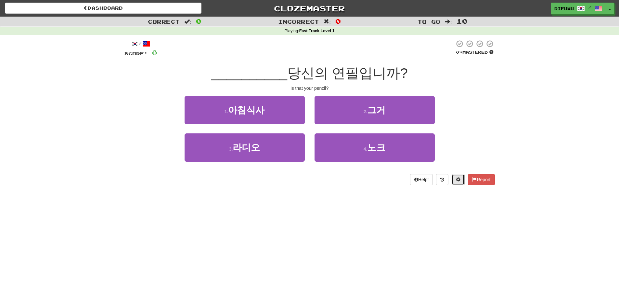
click at [456, 179] on span at bounding box center [458, 179] width 5 height 5
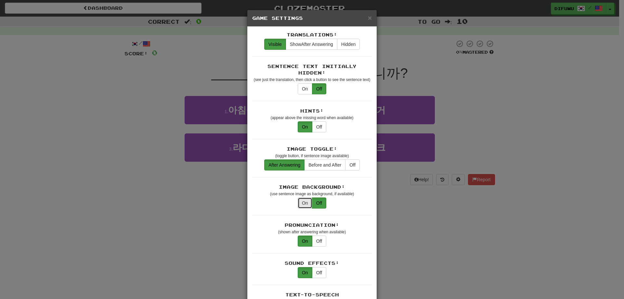
click at [298, 197] on button "On" at bounding box center [305, 202] width 15 height 11
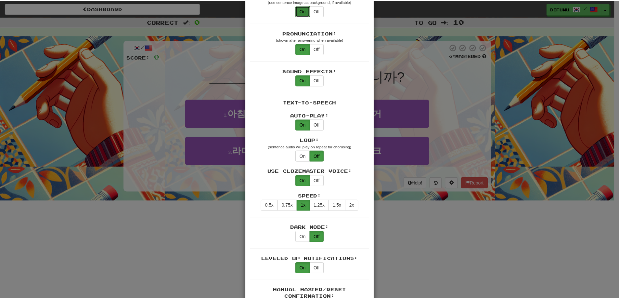
scroll to position [195, 0]
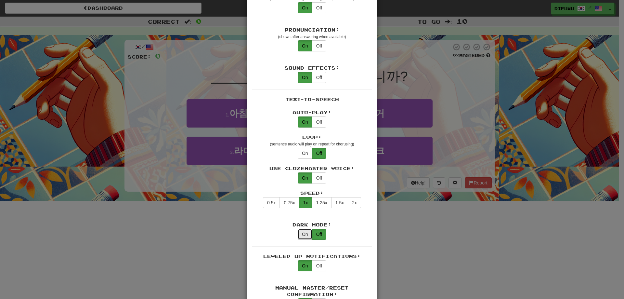
click at [308, 228] on button "On" at bounding box center [305, 233] width 15 height 11
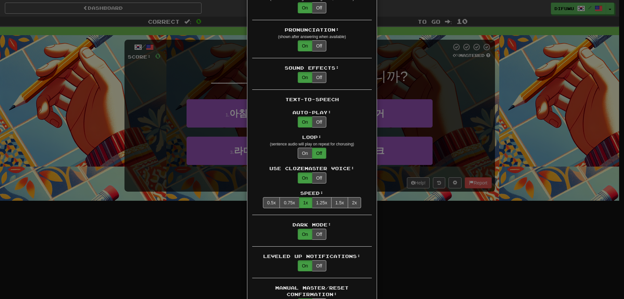
click at [448, 238] on div "× Game Settings Translations: Visible Show After Answering Hidden Sentence Text…" at bounding box center [312, 149] width 624 height 299
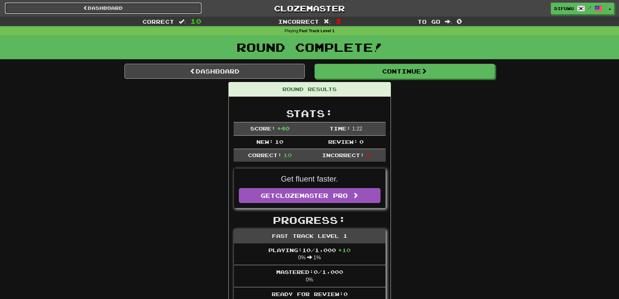
click at [91, 5] on link "Dashboard" at bounding box center [103, 8] width 197 height 11
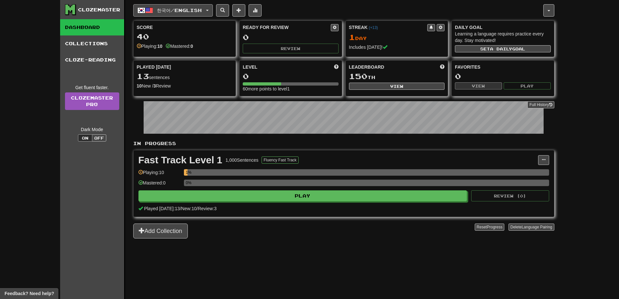
click at [213, 13] on button "한국어 / English" at bounding box center [173, 10] width 80 height 12
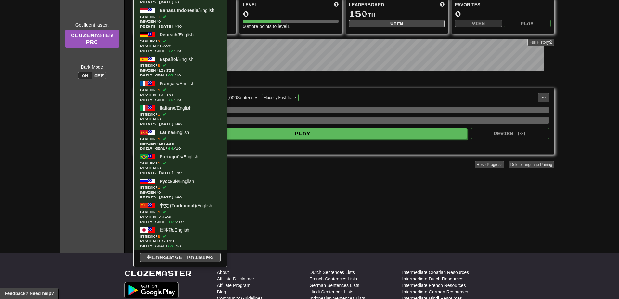
scroll to position [65, 0]
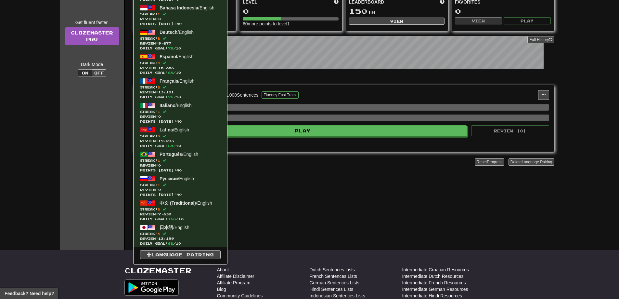
click at [347, 220] on div "한국어 / English 한국어 / English Streak: 1 Review: 0 Points [DATE]: 40 ภาษาไทย / Eng…" at bounding box center [343, 92] width 421 height 315
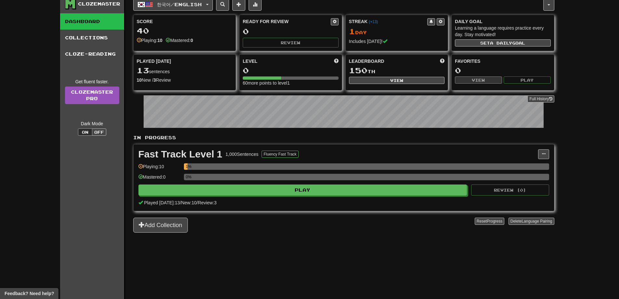
scroll to position [0, 0]
